Goal: Information Seeking & Learning: Find contact information

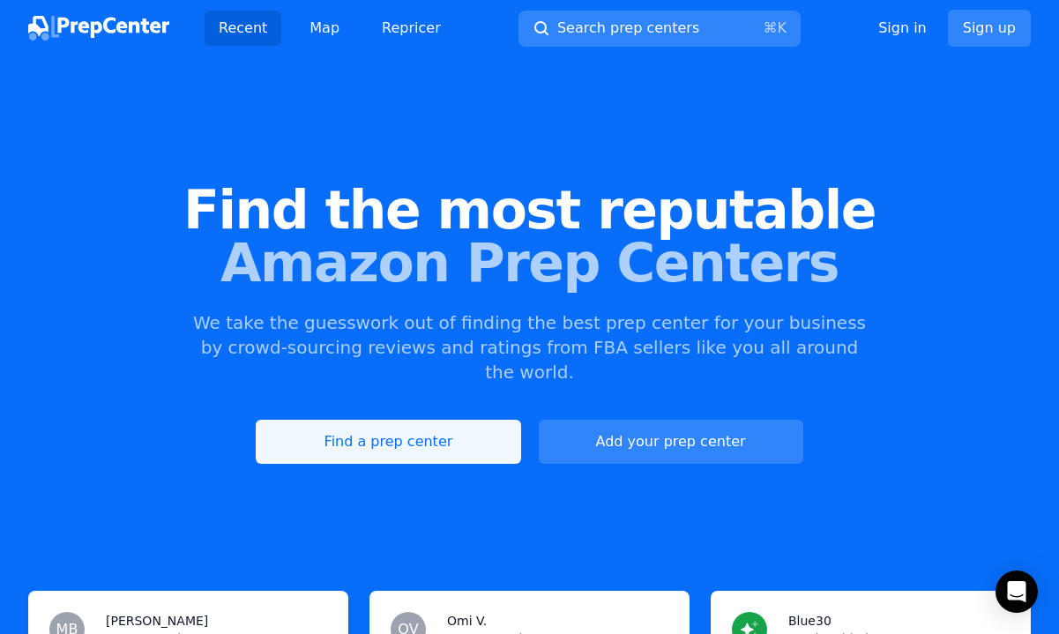
click at [431, 420] on link "Find a prep center" at bounding box center [388, 442] width 265 height 44
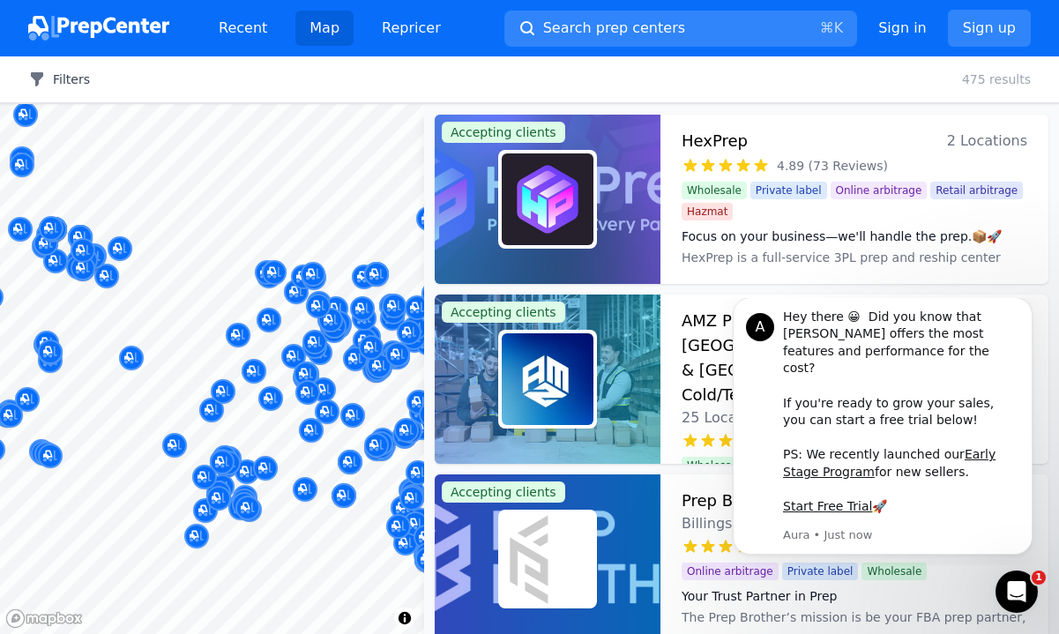
click at [78, 85] on button "Filters" at bounding box center [59, 80] width 62 height 18
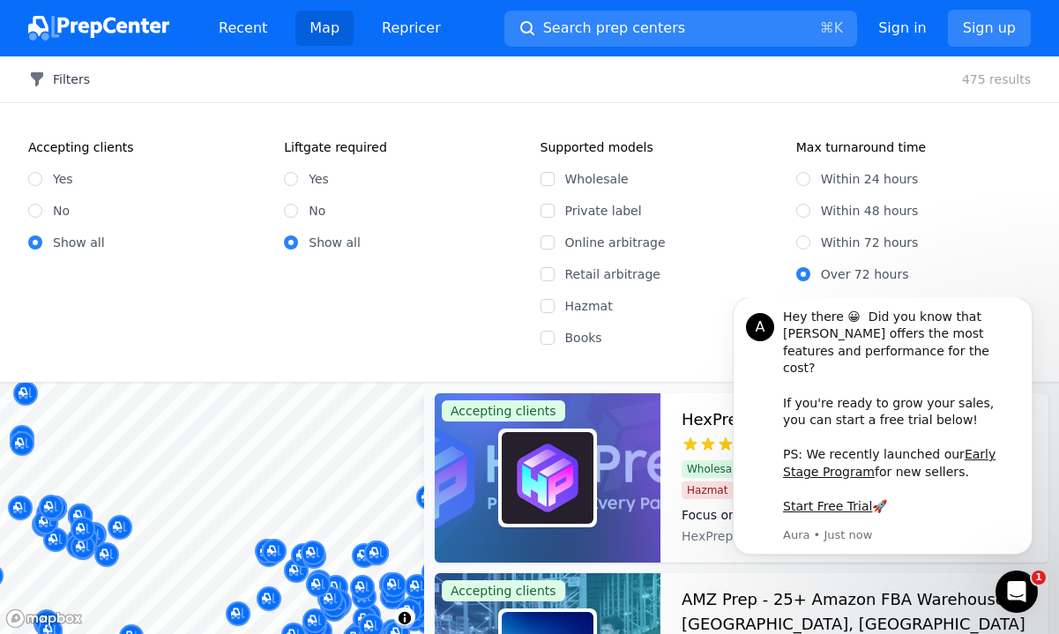
click at [70, 71] on button "Filters" at bounding box center [59, 80] width 62 height 18
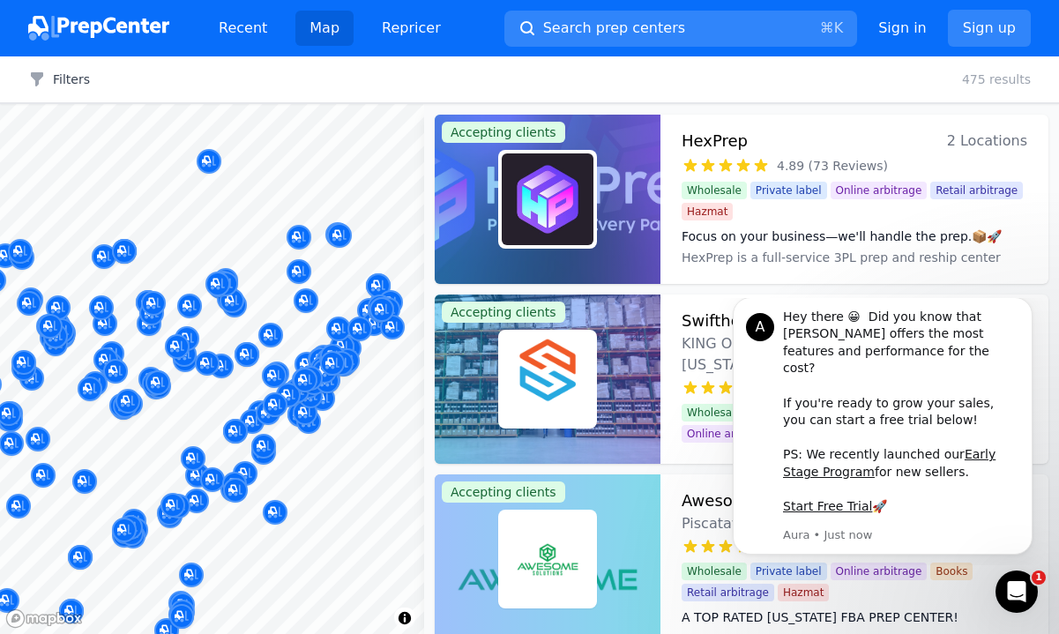
click at [339, 234] on div at bounding box center [230, 229] width 339 height 14
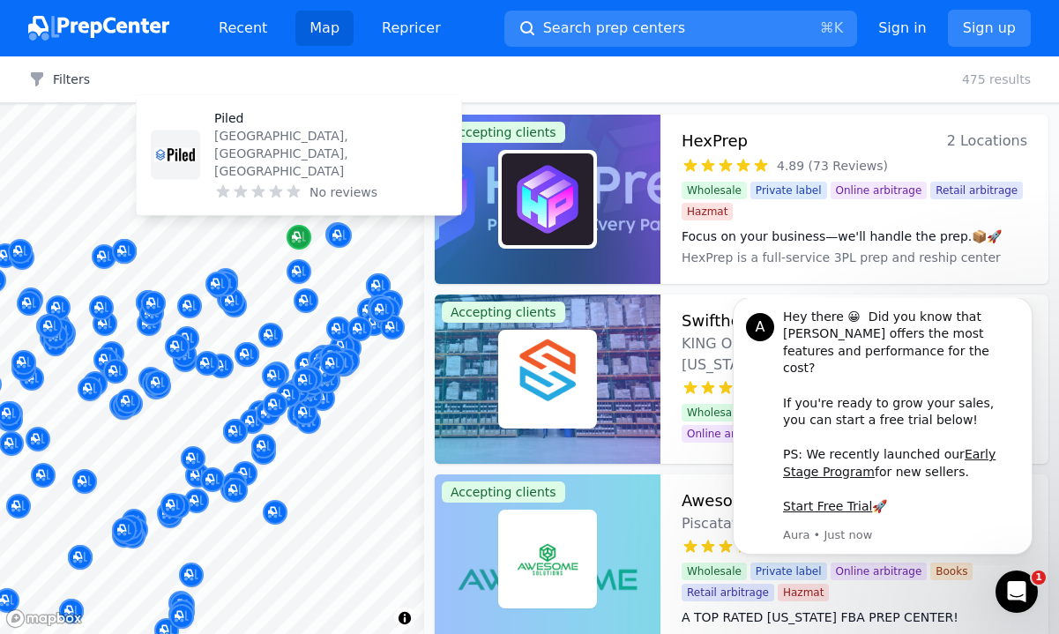
click at [297, 236] on icon "Map marker" at bounding box center [299, 237] width 14 height 18
click at [297, 237] on icon "Map marker" at bounding box center [299, 237] width 14 height 18
click at [283, 180] on div "Piled Toronto, [GEOGRAPHIC_DATA], [GEOGRAPHIC_DATA] No reviews" at bounding box center [330, 155] width 233 height 92
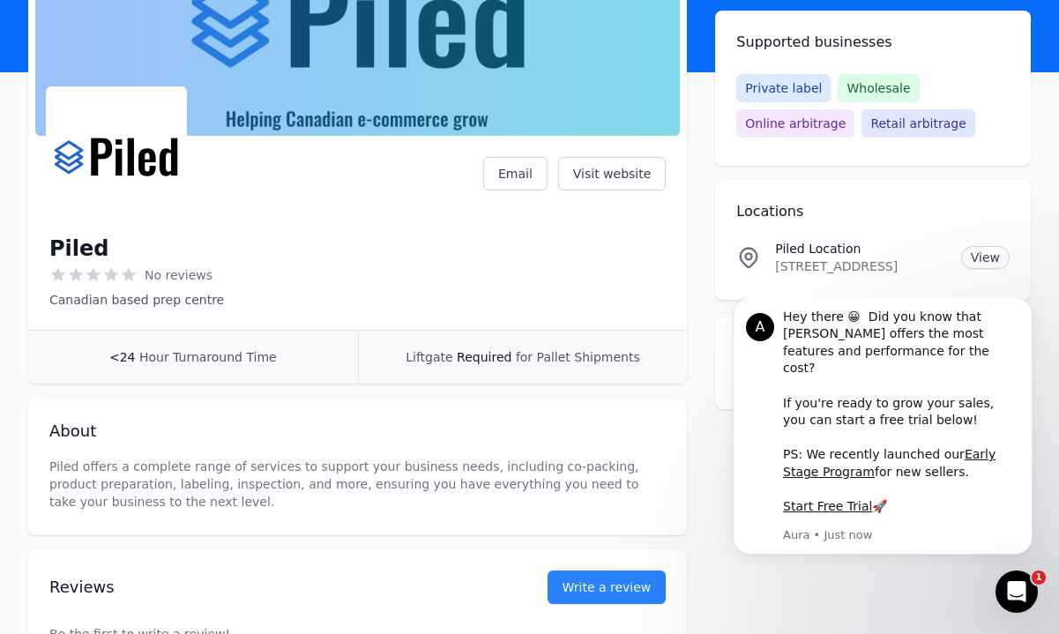
scroll to position [121, 0]
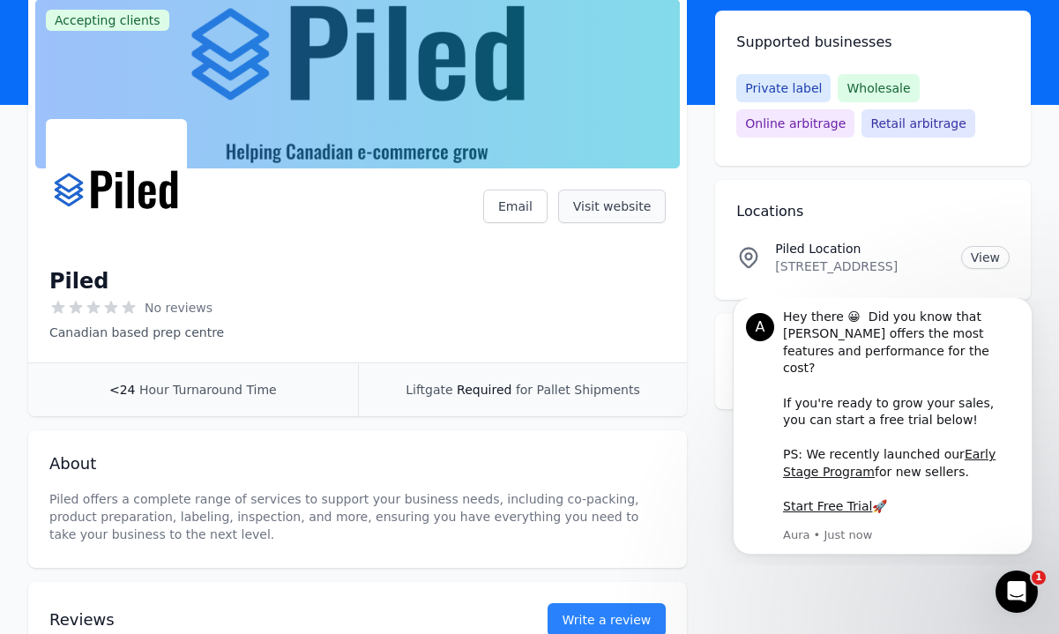
click at [587, 209] on link "Visit website" at bounding box center [612, 207] width 108 height 34
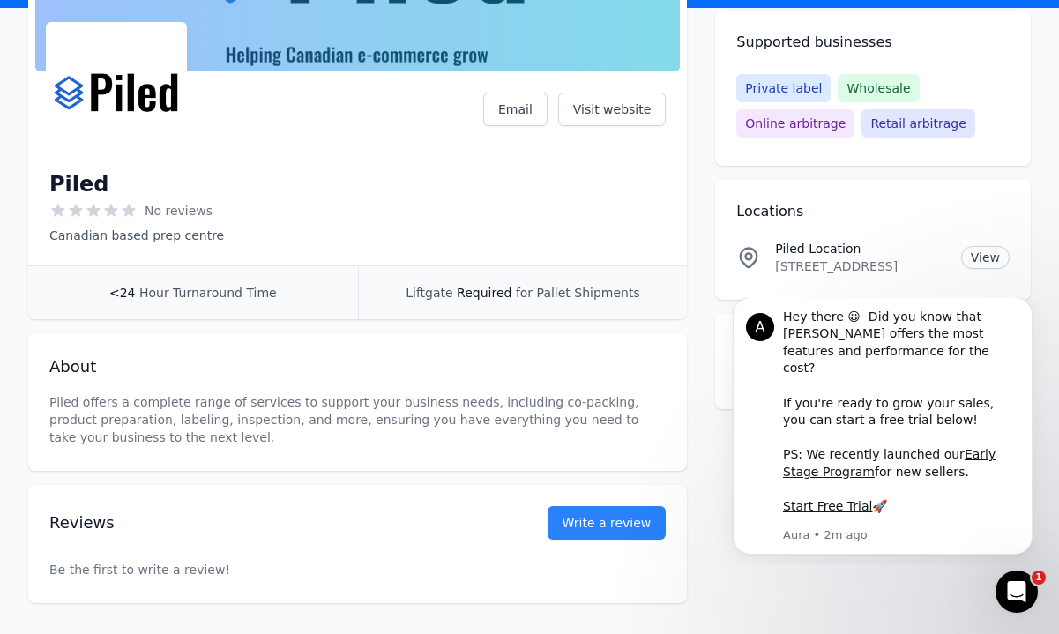
scroll to position [0, 0]
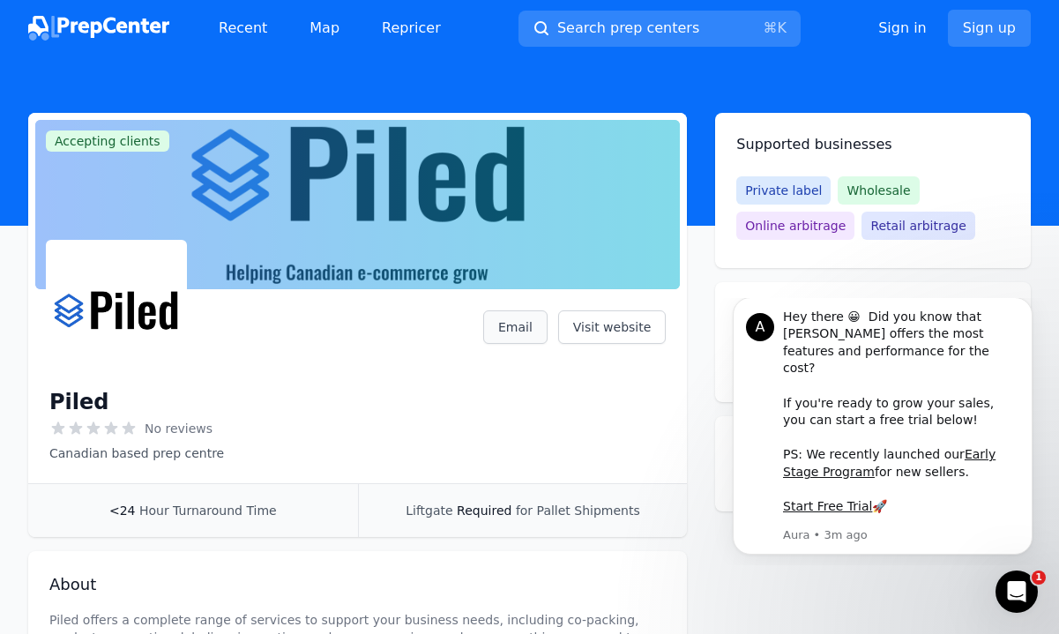
click at [524, 319] on link "Email" at bounding box center [515, 327] width 64 height 34
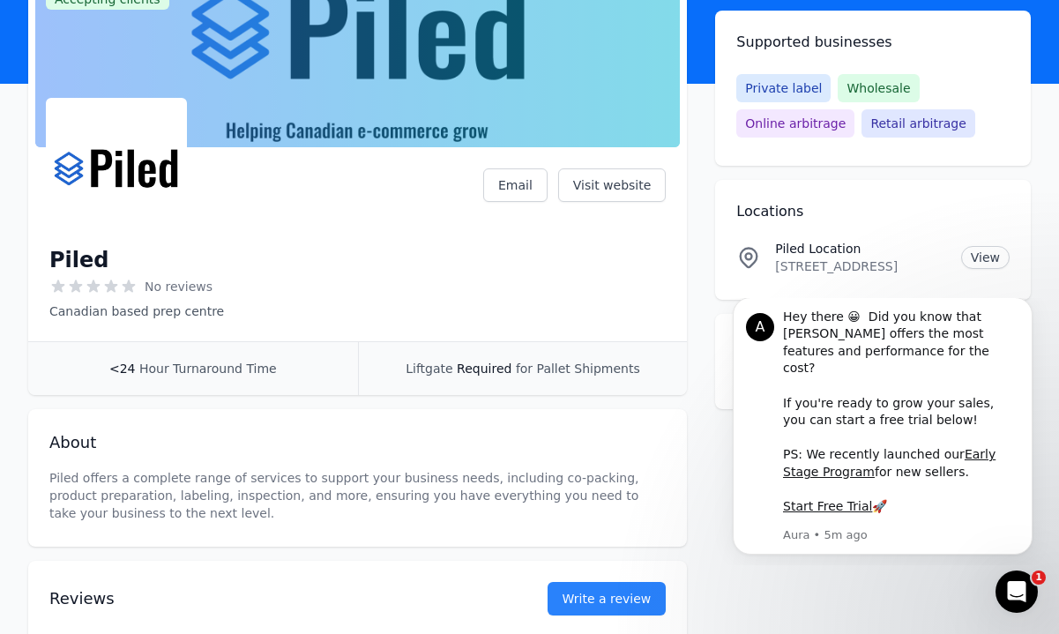
scroll to position [134, 0]
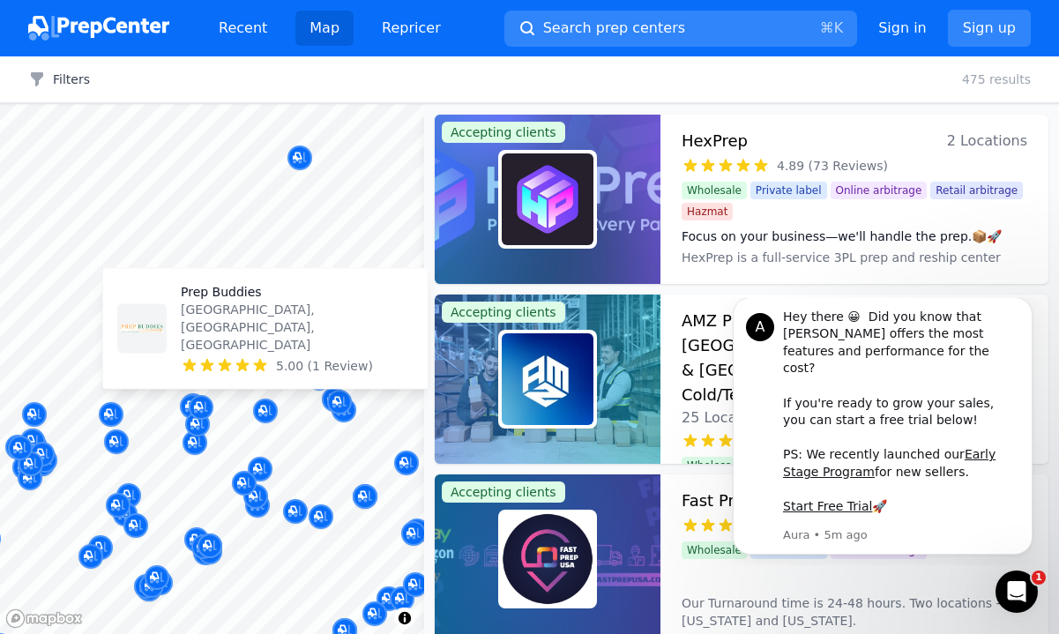
click at [269, 336] on p "[GEOGRAPHIC_DATA], [GEOGRAPHIC_DATA], [GEOGRAPHIC_DATA]" at bounding box center [297, 327] width 233 height 53
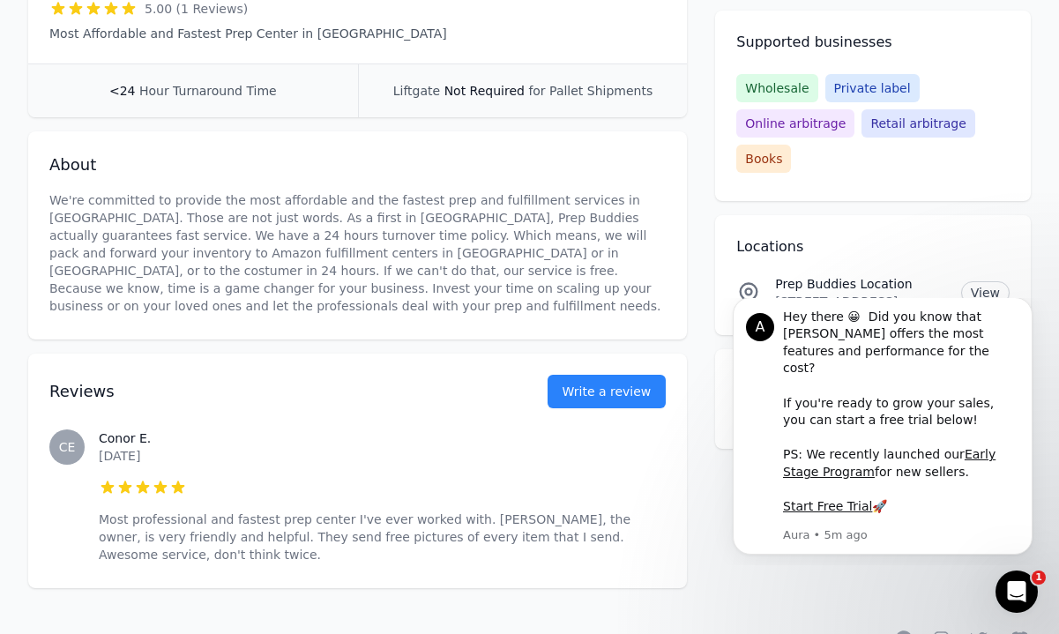
scroll to position [444, 0]
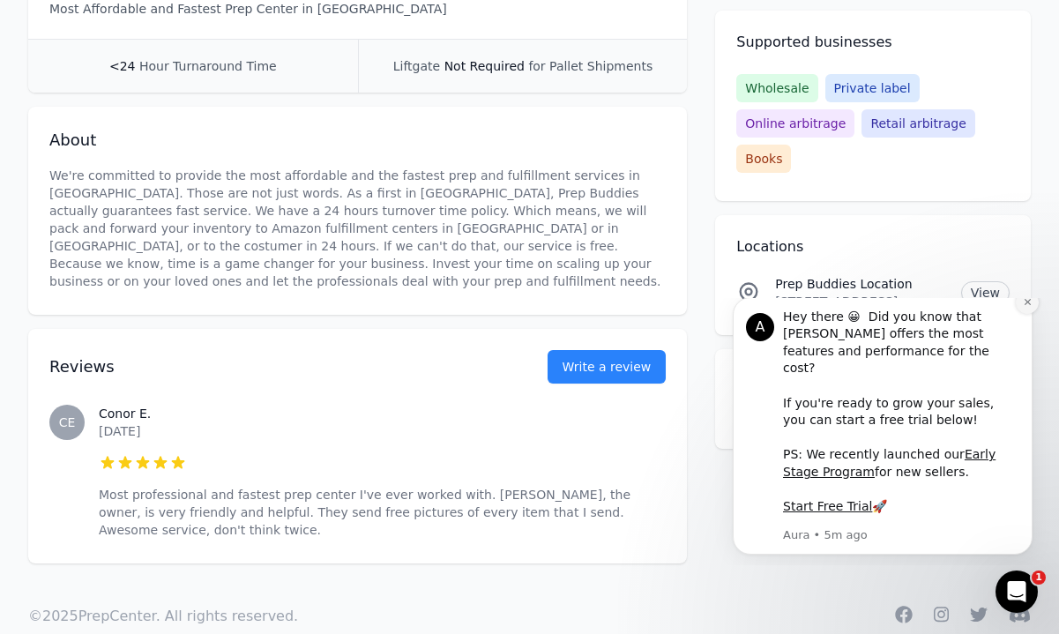
click at [1025, 307] on icon "Dismiss notification" at bounding box center [1028, 302] width 10 height 10
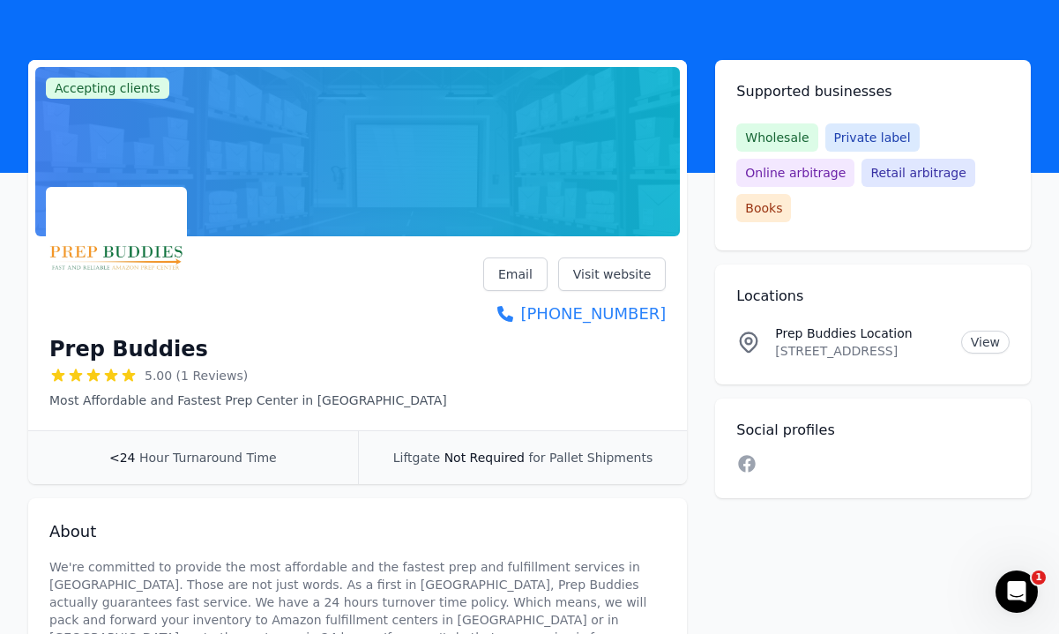
scroll to position [0, 0]
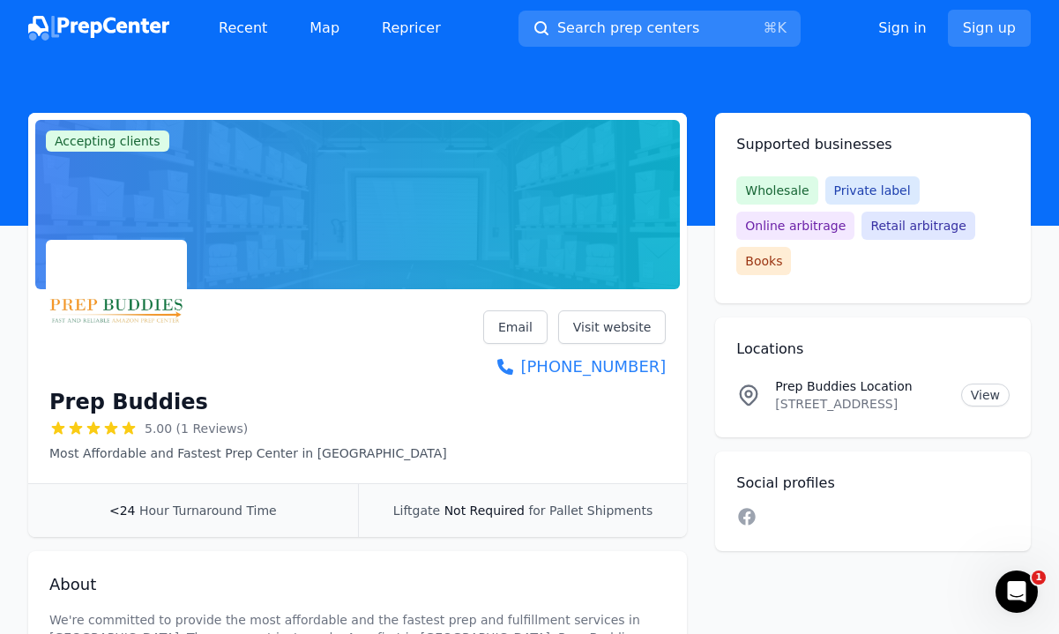
drag, startPoint x: 533, startPoint y: 366, endPoint x: 505, endPoint y: 10, distance: 357.4
click at [0, 0] on div "Recent Map Repricer Search prep centers ⌘ K Open main menu Sign in Sign up Acce…" at bounding box center [529, 557] width 1059 height 1115
click at [592, 332] on link "Visit website" at bounding box center [612, 327] width 108 height 34
click at [521, 323] on link "Email" at bounding box center [515, 327] width 64 height 34
